Goal: Task Accomplishment & Management: Complete application form

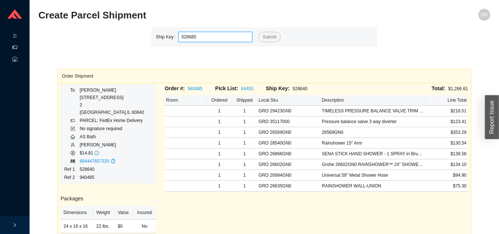
type input "528685"
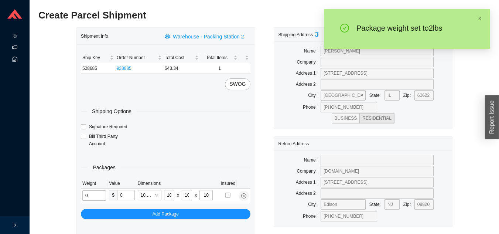
type input "2"
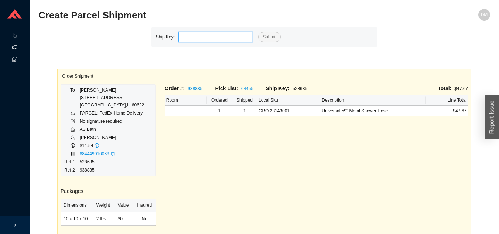
click at [211, 39] on input "tel" at bounding box center [215, 37] width 74 height 10
type input "528658"
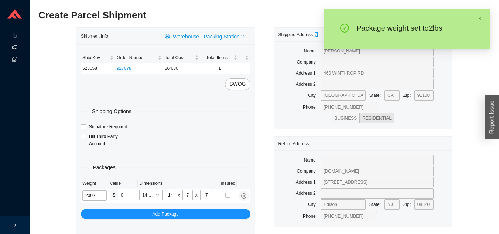
type input "2"
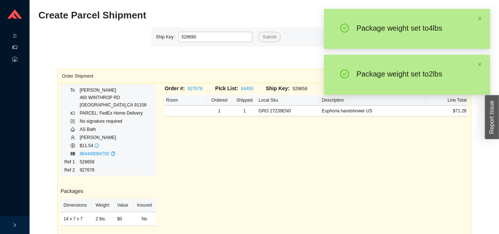
type input "528690"
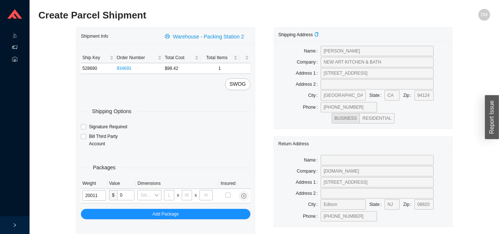
type input "2"
type input "14"
type input "7"
type input "2"
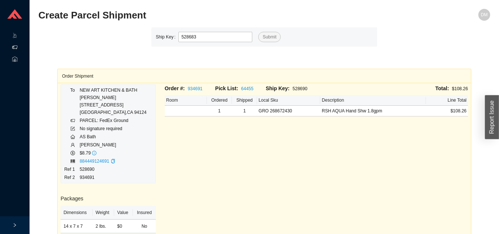
type input "528683"
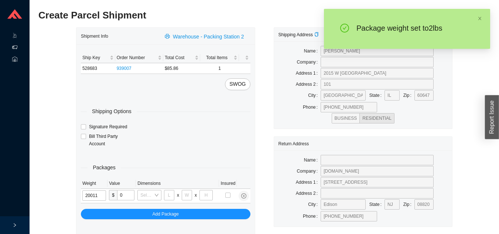
type input "2"
type input "14"
type input "7"
type input "2"
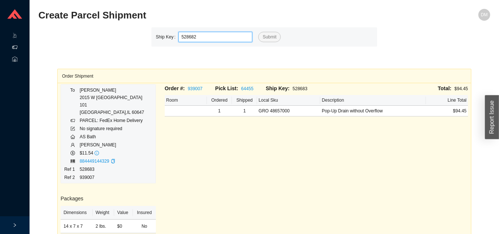
type input "528682"
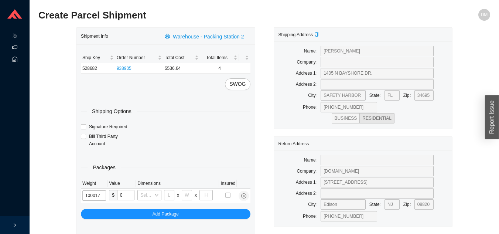
type input "10"
type input "8"
type input "36"
type input "10"
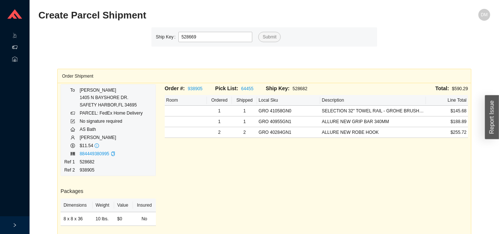
type input "528669"
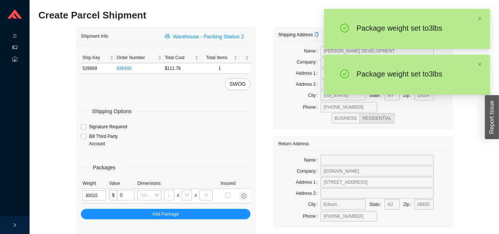
type input "3"
type input "8"
type input "3"
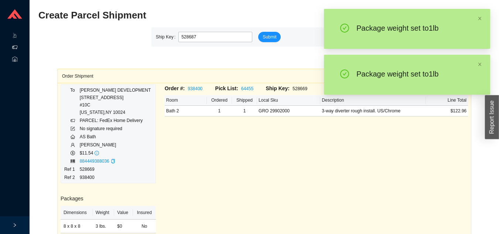
type input "528687"
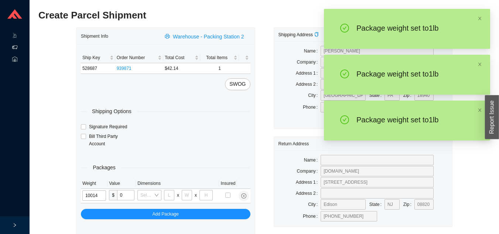
type input "1"
type input "5"
type input "1"
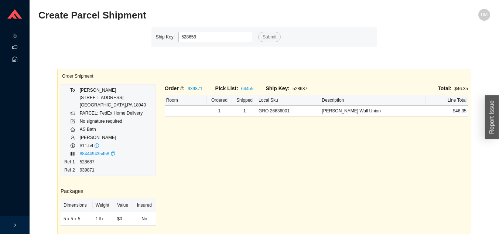
type input "528659"
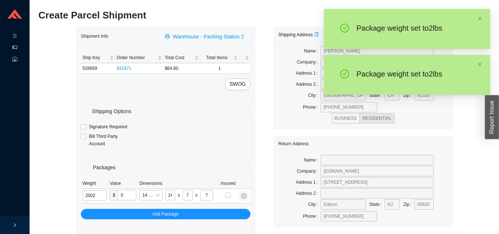
type input "2"
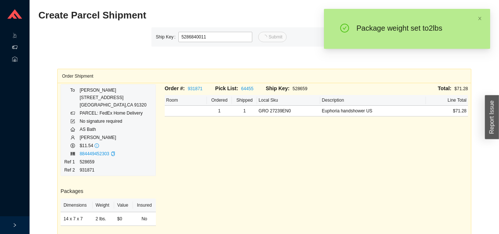
type input "11"
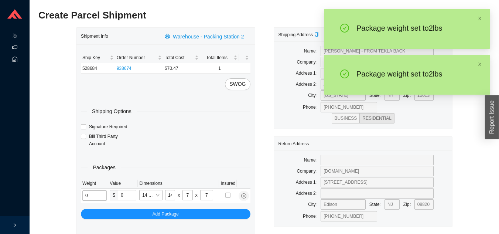
type input "2"
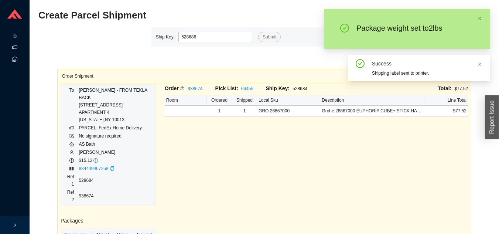
type input "528686"
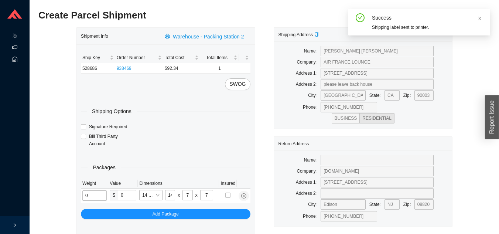
type input "2"
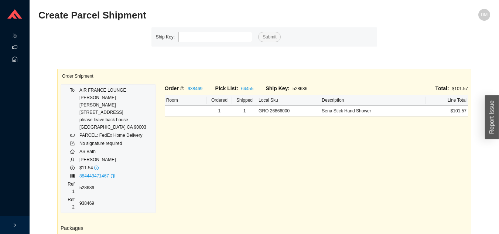
click at [0, 159] on div ".warehouse-cart-packages-a{fill:none;stroke:currentColor;stroke-linecap:round;s…" at bounding box center [15, 108] width 30 height 216
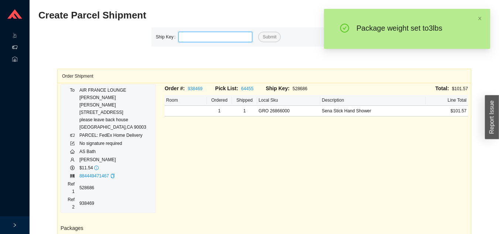
click at [228, 41] on input "tel" at bounding box center [215, 37] width 74 height 10
type input "528689"
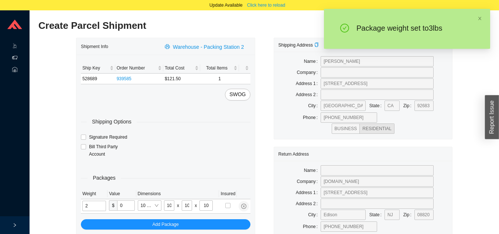
type input "3"
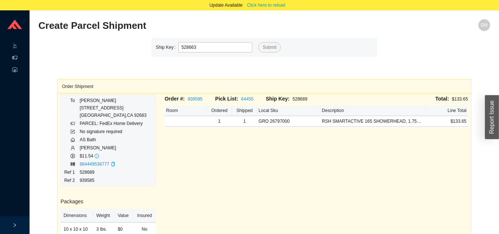
type input "528663"
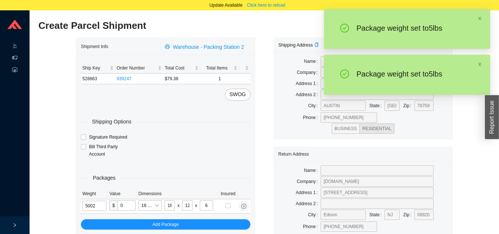
type input "5"
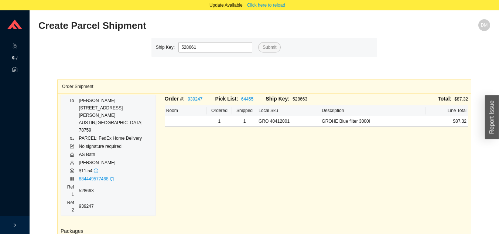
type input "528661"
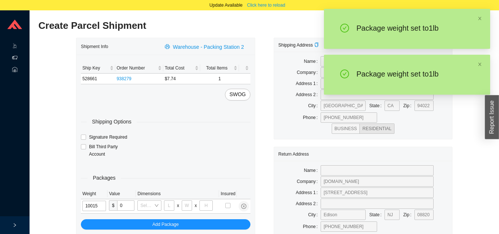
type input "1"
type input "8"
type input "1"
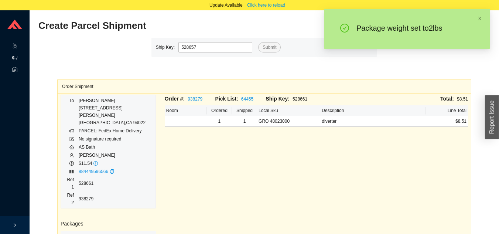
type input "528657"
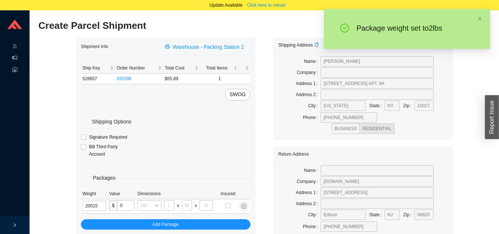
type input "2"
type input "8"
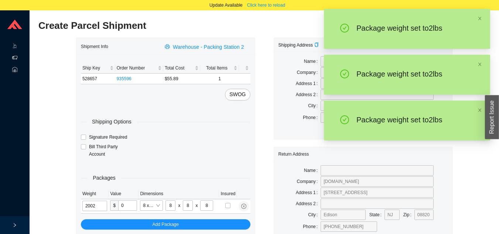
type input "2"
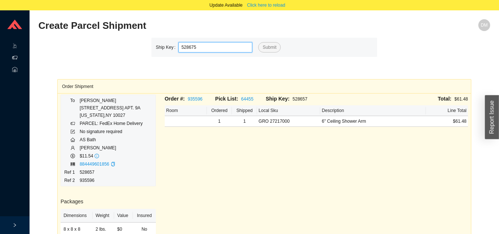
type input "528675"
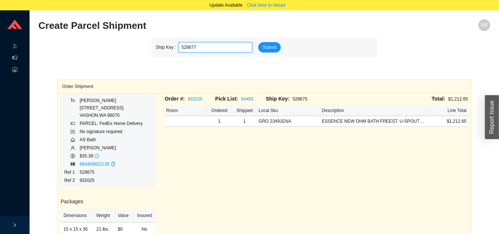
type input "528677"
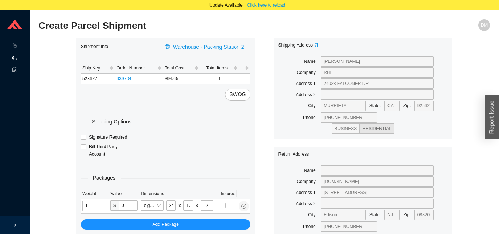
type input "5"
type input "18"
type input "5"
type input "36"
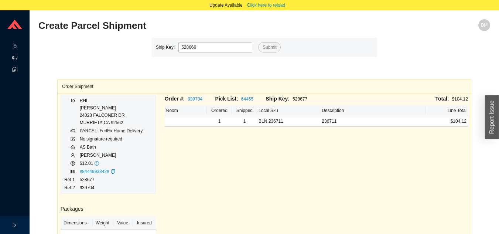
type input "528666"
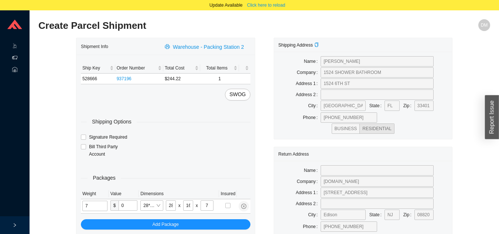
type input "7"
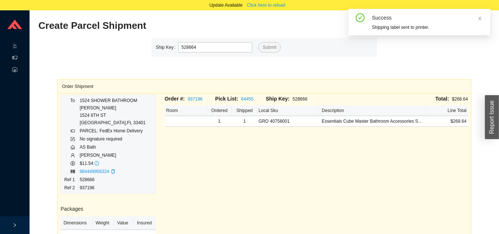
type input "528664"
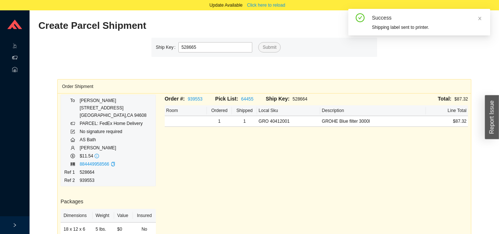
type input "528665"
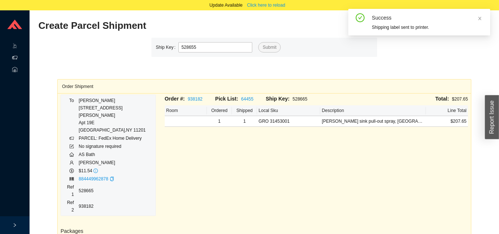
type input "528655"
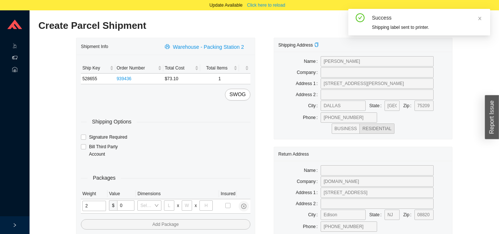
type input "25"
type input "28"
type input "16"
type input "7"
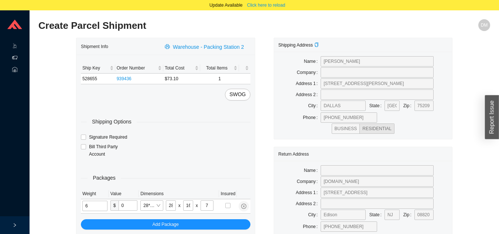
type input "6"
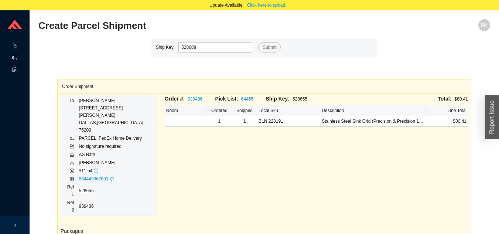
type input "528688"
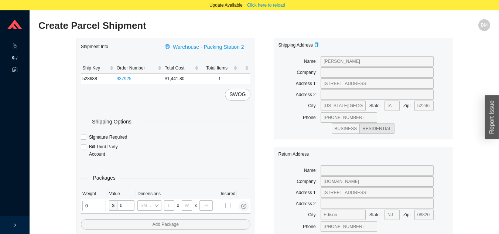
type input "9"
type input "15"
type input "36"
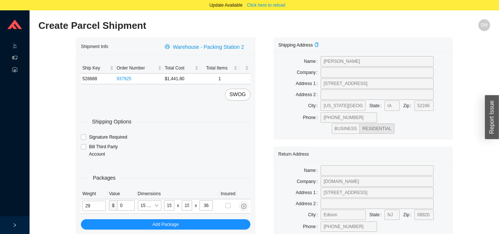
type input "29"
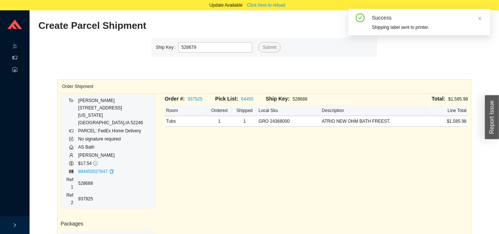
type input "528679"
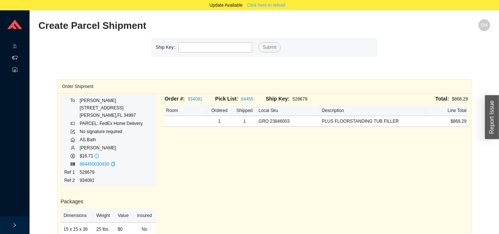
click at [270, 7] on span "Click here to reload" at bounding box center [266, 4] width 38 height 7
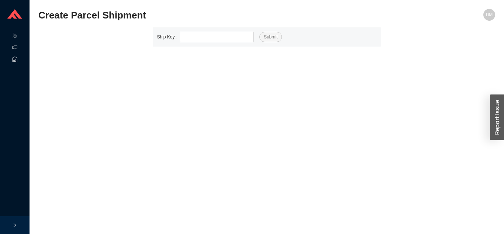
click at [289, 7] on section "Create Parcel Shipment DM Ship Key Submit" at bounding box center [267, 117] width 475 height 234
click at [254, 4] on section "Create Parcel Shipment DM Ship Key Submit" at bounding box center [267, 117] width 475 height 234
click at [341, 73] on main "Create Parcel Shipment DM Ship Key Submit" at bounding box center [266, 121] width 457 height 225
type input "528681"
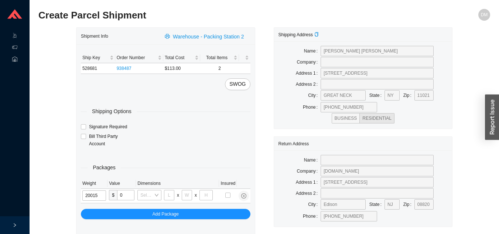
type input "2"
type input "8"
type input "2"
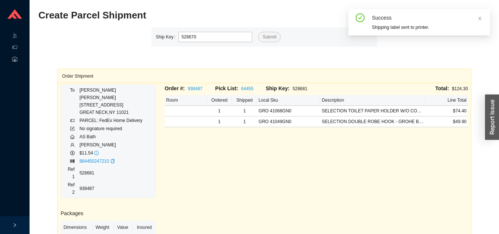
type input "528670"
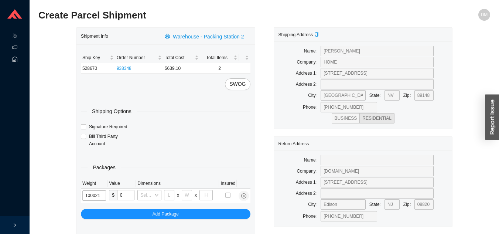
type input "10"
type input "18"
type input "12"
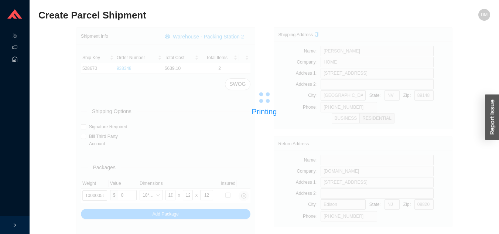
type input "528671"
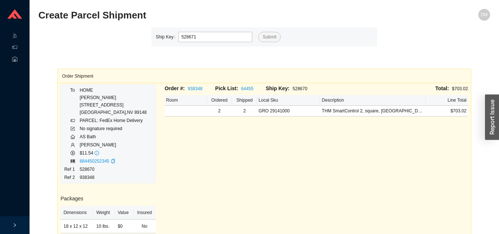
type input "528671"
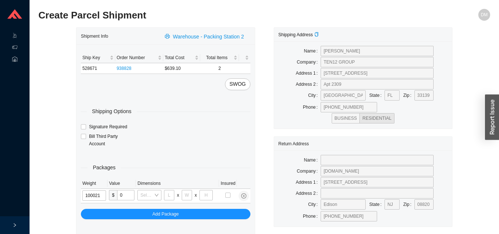
type input "10"
type input "18"
type input "12"
type input "10"
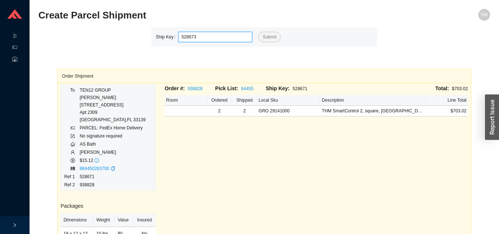
type input "528673"
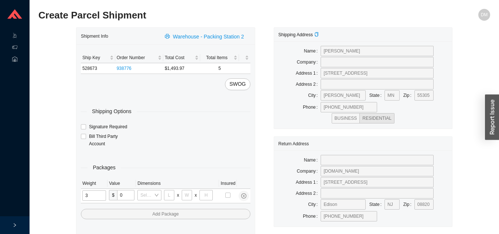
type input "35"
type input "30"
type input "15"
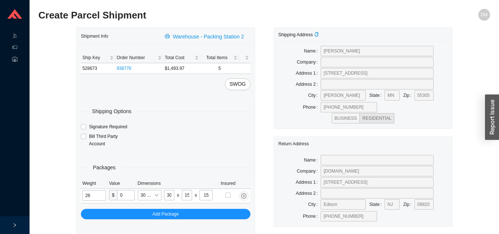
type input "26"
